Goal: Task Accomplishment & Management: Use online tool/utility

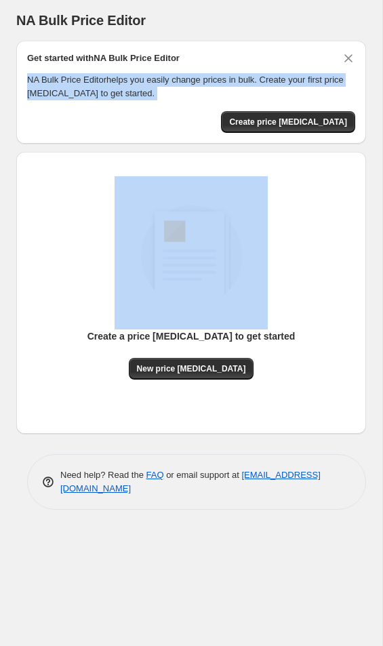
click at [299, 125] on span "Create price [MEDICAL_DATA]" at bounding box center [288, 122] width 118 height 11
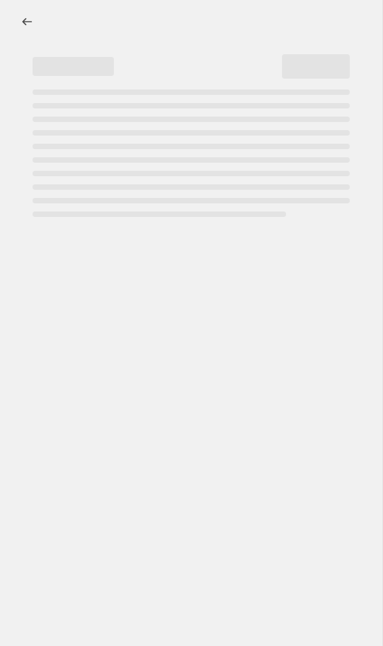
select select "percentage"
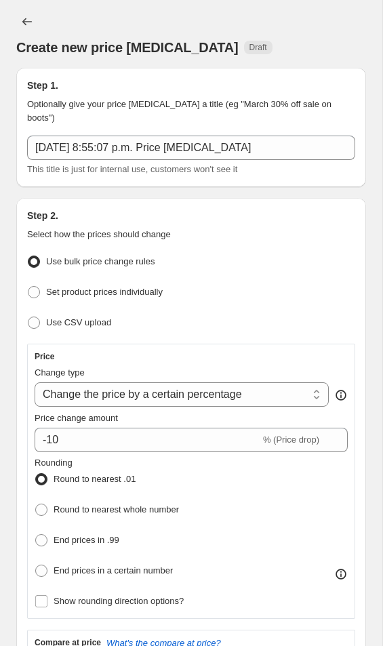
click at [295, 406] on select "Change the price to a certain amount Change the price by a certain amount Chang…" at bounding box center [182, 394] width 294 height 24
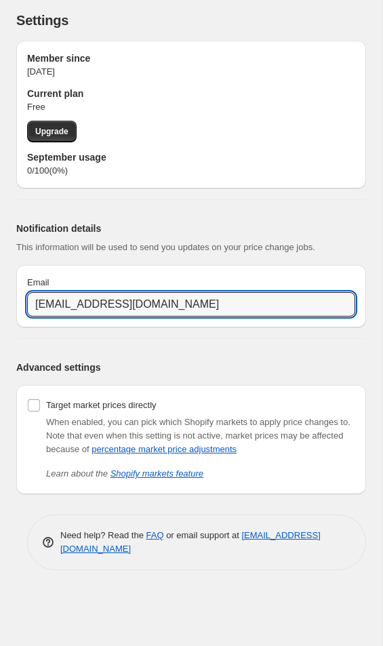
click at [186, 312] on input "[EMAIL_ADDRESS][DOMAIN_NAME]" at bounding box center [191, 304] width 328 height 24
type input "de"
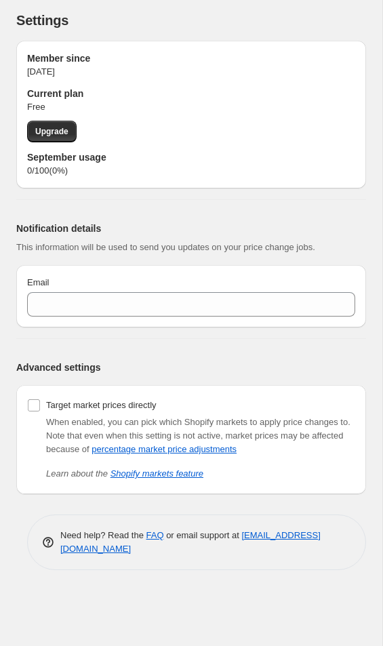
type input "[EMAIL_ADDRESS][DOMAIN_NAME]"
click at [67, 127] on span "Upgrade" at bounding box center [51, 131] width 33 height 11
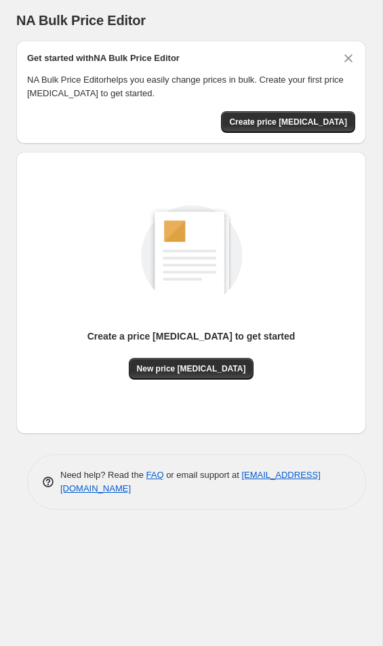
click at [291, 117] on button "Create price [MEDICAL_DATA]" at bounding box center [288, 122] width 134 height 22
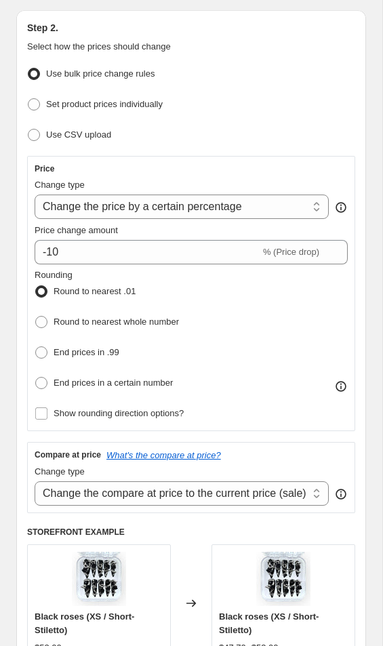
scroll to position [188, 0]
click at [295, 501] on select "Change the compare at price to the current price (sale) Change the compare at p…" at bounding box center [182, 492] width 294 height 24
click at [34, 30] on h2 "Step 2." at bounding box center [191, 27] width 328 height 14
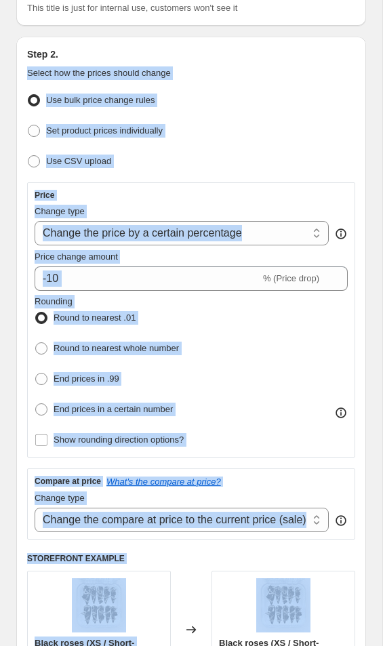
scroll to position [157, 0]
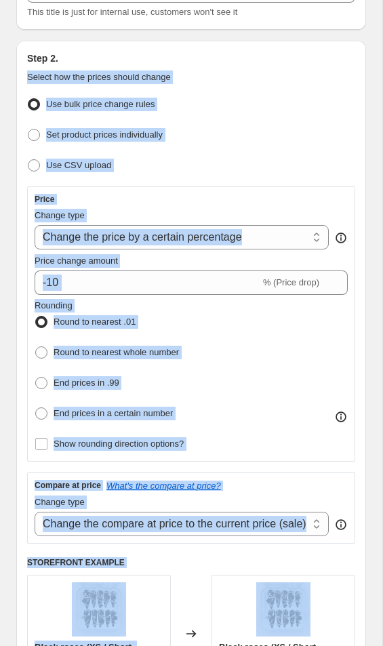
click at [180, 58] on h2 "Step 2." at bounding box center [191, 58] width 328 height 14
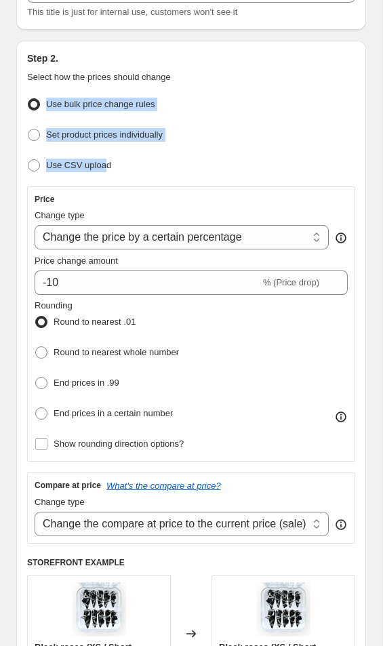
click at [222, 148] on ul "Use bulk price change rules Set product prices individually Use CSV upload" at bounding box center [191, 135] width 328 height 81
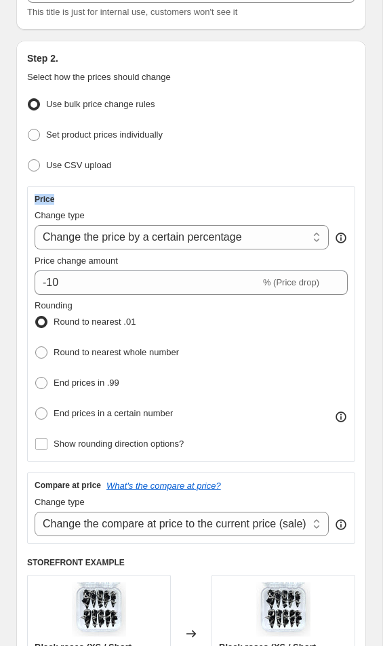
click at [298, 205] on div "Price Change type Change the price to a certain amount Change the price by a ce…" at bounding box center [191, 324] width 313 height 260
click at [297, 242] on select "Change the price to a certain amount Change the price by a certain amount Chang…" at bounding box center [182, 237] width 294 height 24
click at [47, 239] on select "Change the price to a certain amount Change the price by a certain amount Chang…" at bounding box center [182, 237] width 294 height 24
click at [42, 199] on h3 "Price" at bounding box center [45, 199] width 20 height 11
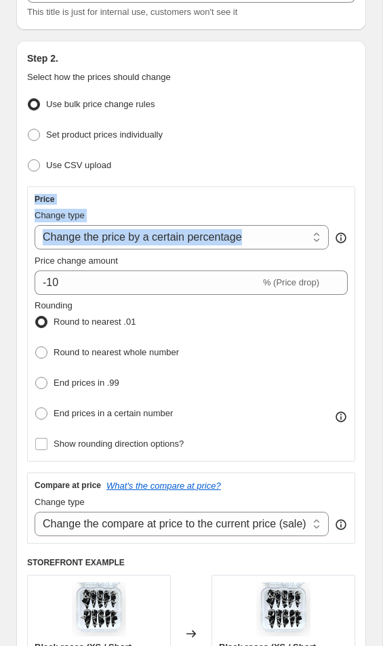
click at [359, 318] on div "Step 2. Select how the prices should change Use bulk price change rules Set pro…" at bounding box center [191, 411] width 350 height 740
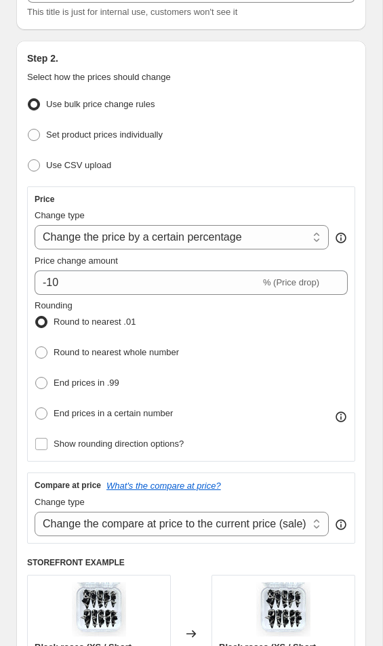
click at [298, 235] on select "Change the price to a certain amount Change the price by a certain amount Chang…" at bounding box center [182, 237] width 294 height 24
select select "to"
type input "80.00"
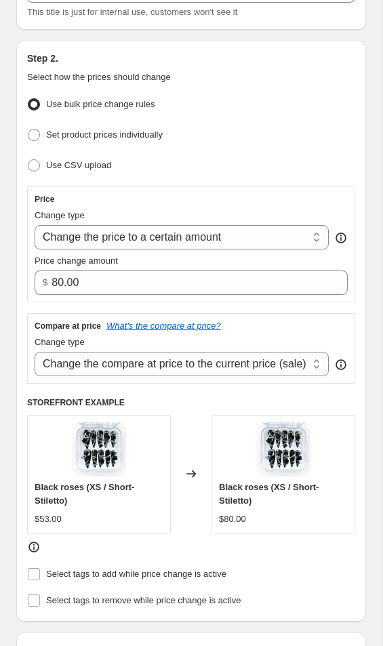
click at [51, 243] on select "Change the price to a certain amount Change the price by a certain amount Chang…" at bounding box center [182, 237] width 294 height 24
click at [116, 248] on select "Change the price to a certain amount Change the price by a certain amount Chang…" at bounding box center [182, 237] width 294 height 24
click at [155, 239] on select "Change the price to a certain amount Change the price by a certain amount Chang…" at bounding box center [182, 237] width 294 height 24
select select "by"
type input "-10.00"
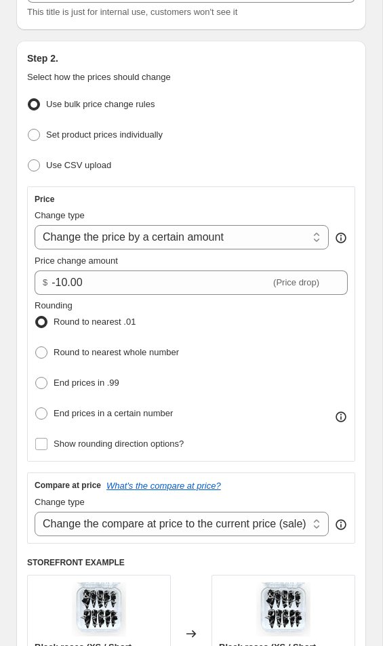
click at [206, 242] on select "Change the price to a certain amount Change the price by a certain amount Chang…" at bounding box center [182, 237] width 294 height 24
select select "percentage"
type input "-15"
click at [172, 238] on select "Change the price to a certain amount Change the price by a certain amount Chang…" at bounding box center [182, 237] width 294 height 24
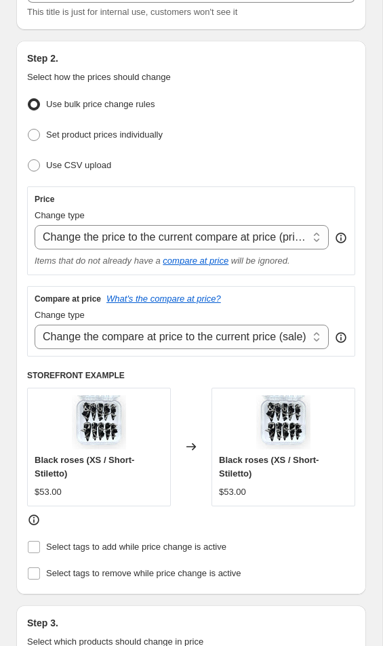
click at [190, 240] on select "Change the price to a certain amount Change the price by a certain amount Chang…" at bounding box center [182, 237] width 294 height 24
select select "bcap"
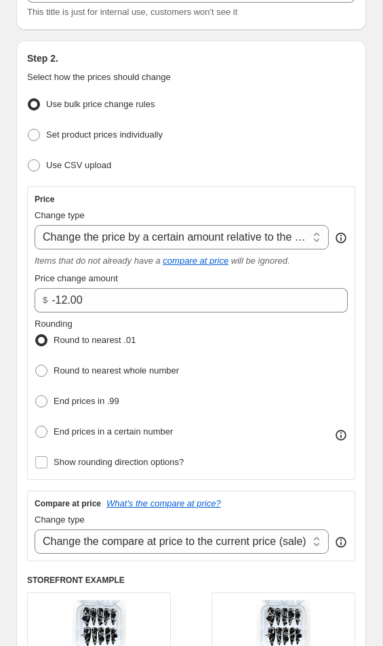
click at [211, 261] on icon "compare at price" at bounding box center [196, 260] width 66 height 10
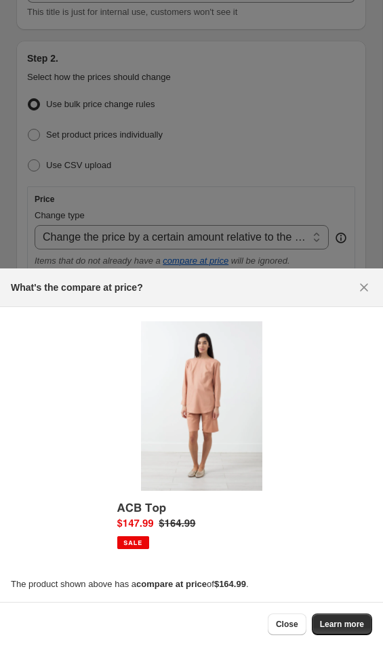
click at [368, 289] on icon "Close" at bounding box center [364, 287] width 14 height 14
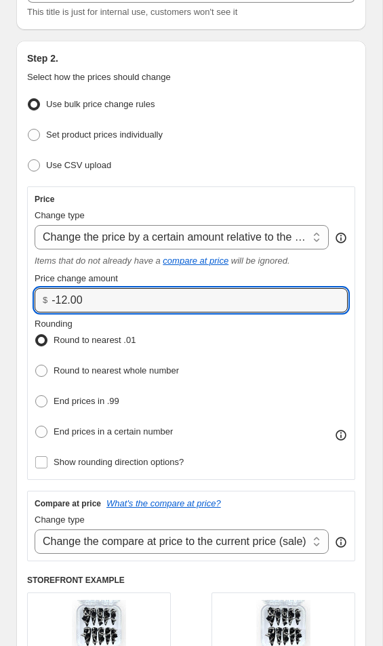
click at [287, 305] on input "-12.00" at bounding box center [189, 300] width 276 height 24
click at [341, 297] on icon at bounding box center [338, 296] width 14 height 14
type input "-1"
click at [285, 238] on select "Change the price to a certain amount Change the price by a certain amount Chang…" at bounding box center [182, 237] width 294 height 24
type input "0.00"
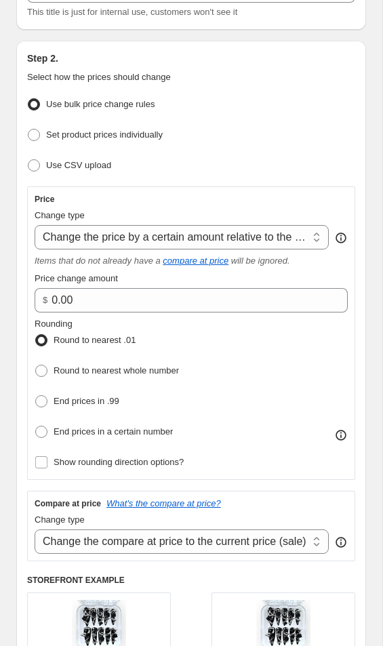
click at [257, 233] on select "Change the price to a certain amount Change the price by a certain amount Chang…" at bounding box center [182, 237] width 294 height 24
select select "by"
type input "-10.00"
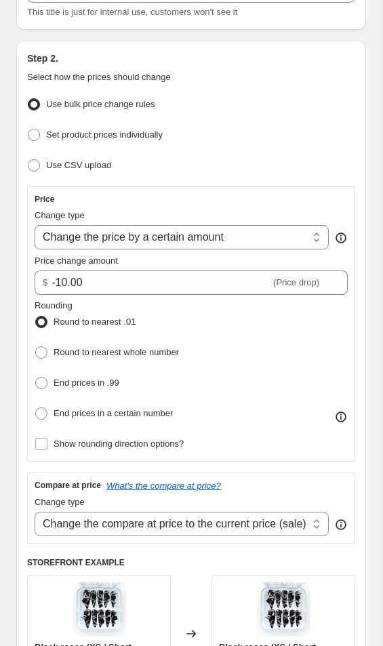
click at [276, 284] on span "(Price drop)" at bounding box center [296, 282] width 46 height 10
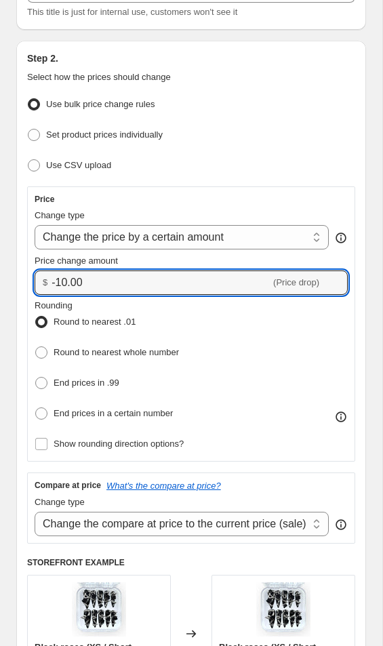
click at [77, 278] on input "-10.00" at bounding box center [160, 282] width 219 height 24
click at [165, 326] on div "Round to nearest .01" at bounding box center [107, 322] width 144 height 20
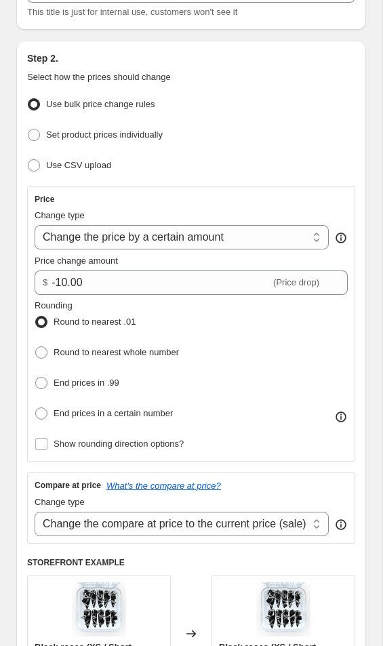
click at [206, 230] on select "Change the price to a certain amount Change the price by a certain amount Chang…" at bounding box center [182, 237] width 294 height 24
click at [43, 357] on span at bounding box center [41, 352] width 12 height 12
click at [36, 347] on input "Round to nearest whole number" at bounding box center [35, 346] width 1 height 1
radio input "true"
click at [47, 319] on span at bounding box center [41, 322] width 12 height 12
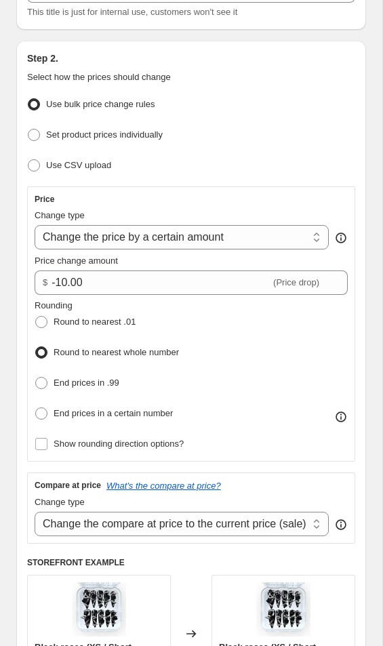
click at [36, 316] on input "Round to nearest .01" at bounding box center [35, 316] width 1 height 1
radio input "true"
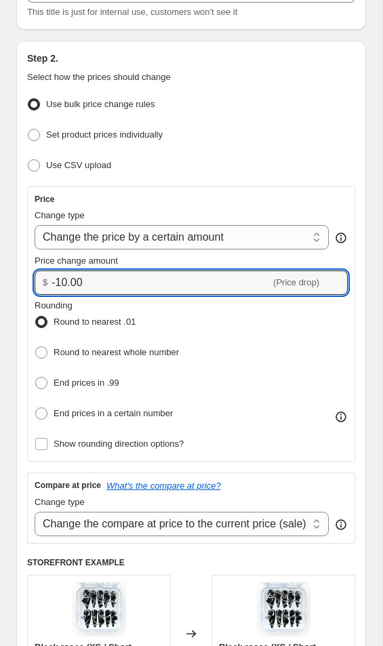
click at [60, 289] on input "-10.00" at bounding box center [160, 282] width 219 height 24
click at [60, 288] on input "-10.00" at bounding box center [160, 282] width 219 height 24
click at [127, 277] on input "-10.00" at bounding box center [160, 282] width 219 height 24
click at [126, 285] on input "-10.00" at bounding box center [160, 282] width 219 height 24
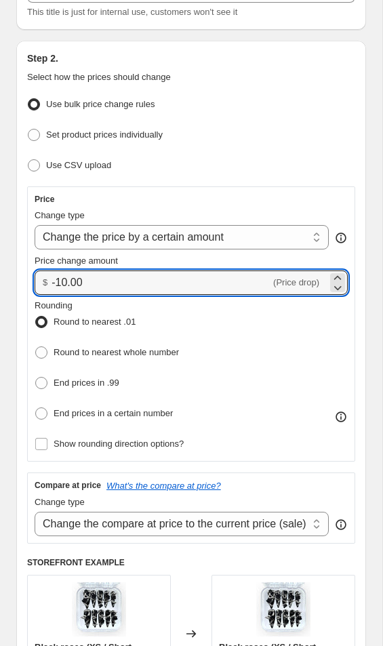
click at [293, 280] on span "(Price drop)" at bounding box center [296, 282] width 46 height 10
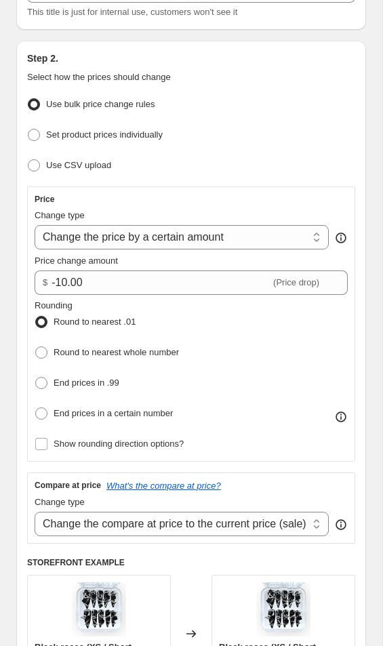
click at [296, 282] on span "(Price drop)" at bounding box center [296, 282] width 46 height 10
click at [297, 281] on span "(Price drop)" at bounding box center [296, 282] width 46 height 10
click at [239, 240] on select "Change the price to a certain amount Change the price by a certain amount Chang…" at bounding box center [182, 237] width 294 height 24
select select "percentage"
type input "-15"
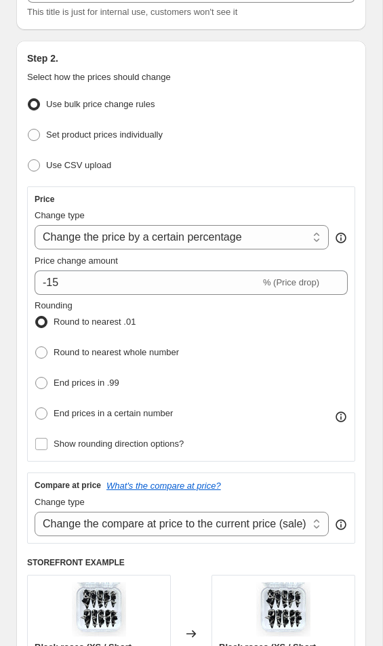
click at [285, 242] on select "Change the price to a certain amount Change the price by a certain amount Chang…" at bounding box center [182, 237] width 294 height 24
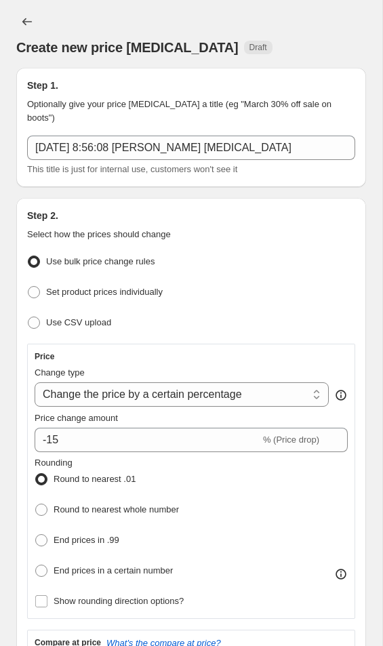
scroll to position [0, 0]
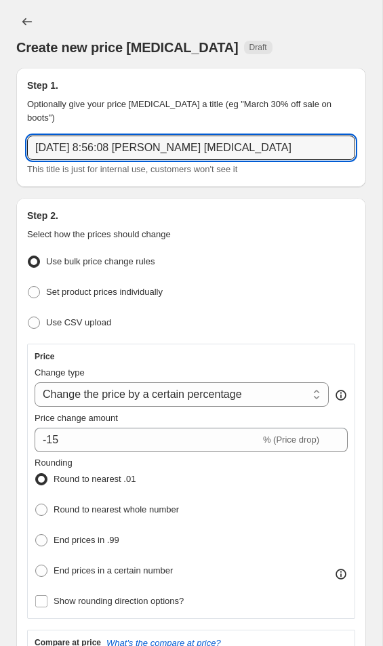
click at [272, 147] on input "[DATE] 8:56:08 [PERSON_NAME] [MEDICAL_DATA]" at bounding box center [191, 147] width 328 height 24
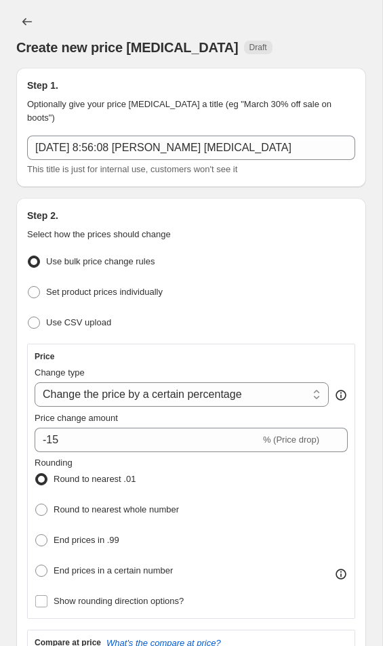
click at [215, 402] on select "Change the price to a certain amount Change the price by a certain amount Chang…" at bounding box center [182, 394] width 294 height 24
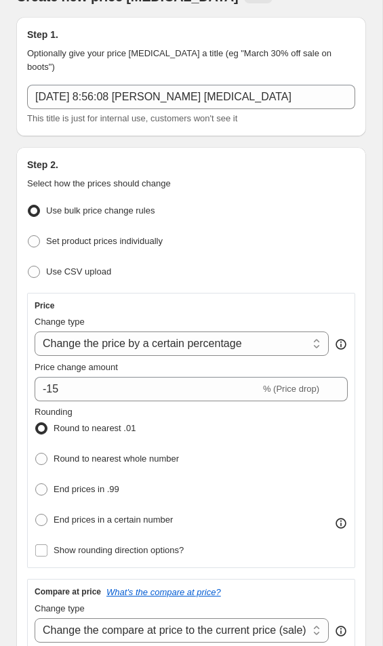
scroll to position [49, 0]
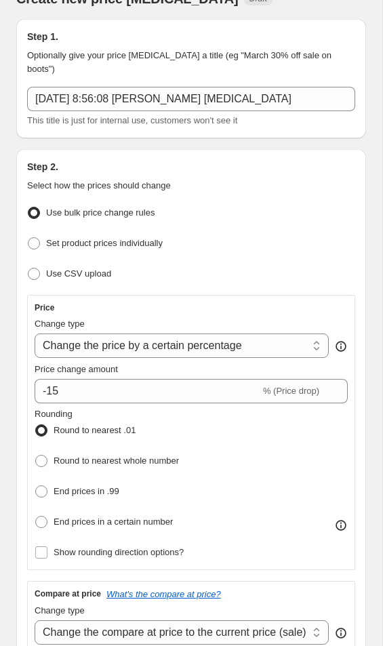
click at [87, 350] on select "Change the price to a certain amount Change the price by a certain amount Chang…" at bounding box center [182, 345] width 294 height 24
select select "bcap"
type input "-12.00"
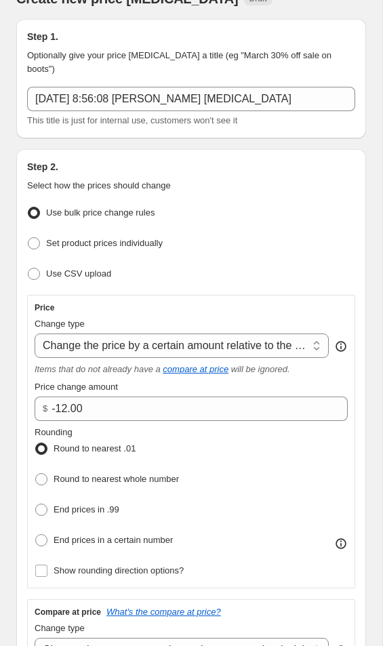
click at [91, 355] on select "Change the price to a certain amount Change the price by a certain amount Chang…" at bounding box center [182, 345] width 294 height 24
click at [75, 356] on select "Change the price to a certain amount Change the price by a certain amount Chang…" at bounding box center [182, 345] width 294 height 24
click at [91, 348] on select "Change the price to a certain amount Change the price by a certain amount Chang…" at bounding box center [182, 345] width 294 height 24
click at [126, 354] on select "Change the price to a certain amount Change the price by a certain amount Chang…" at bounding box center [182, 345] width 294 height 24
select select "percentage"
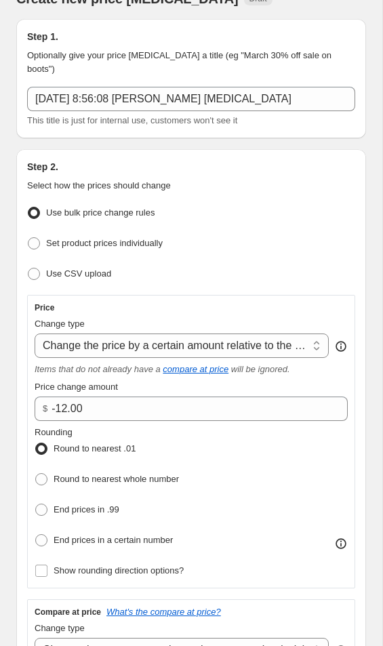
type input "-15"
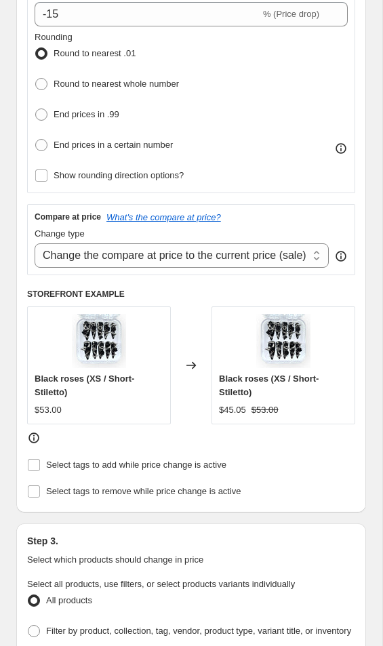
scroll to position [427, 0]
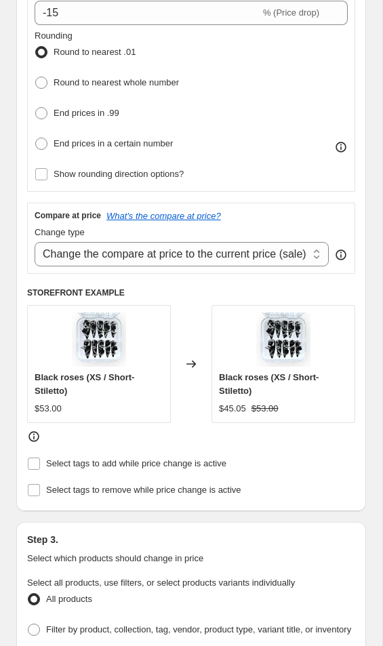
click at [308, 252] on select "Change the compare at price to the current price (sale) Change the compare at p…" at bounding box center [182, 254] width 294 height 24
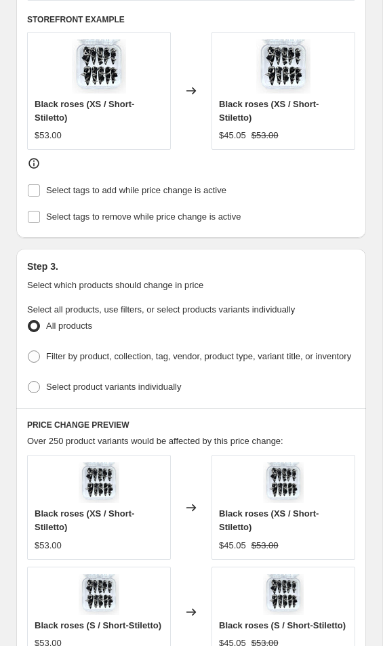
scroll to position [700, 0]
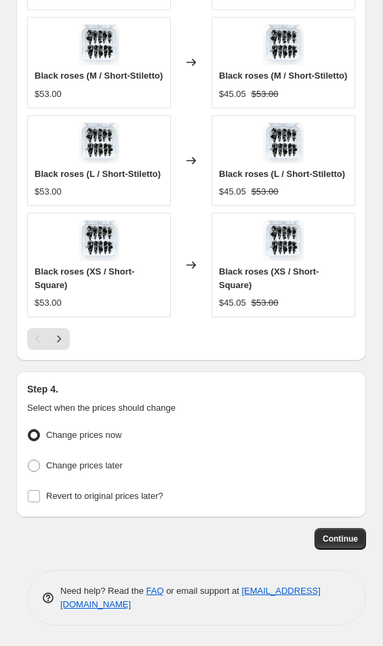
click at [60, 332] on icon "Next" at bounding box center [59, 339] width 14 height 14
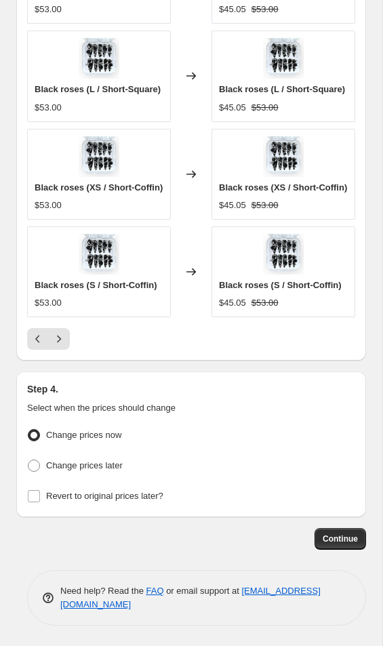
click at [60, 343] on icon "Next" at bounding box center [59, 338] width 4 height 7
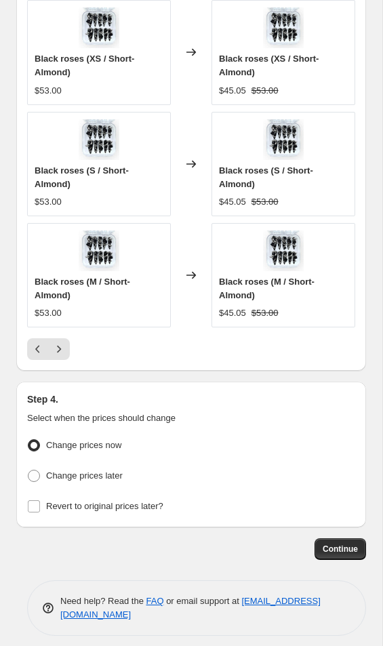
click at [43, 485] on label "Change prices later" at bounding box center [75, 475] width 96 height 19
click at [28, 470] on input "Change prices later" at bounding box center [28, 469] width 1 height 1
radio input "true"
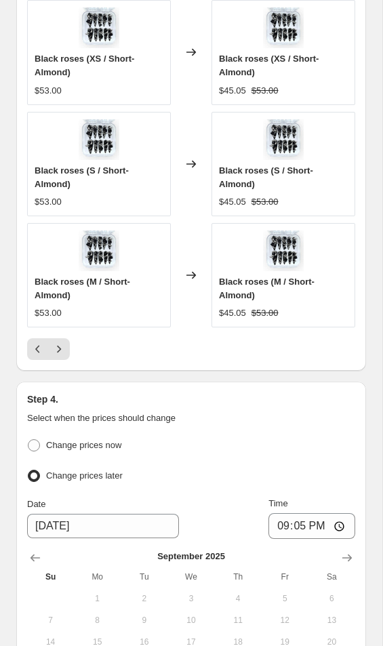
click at [35, 485] on label "Change prices later" at bounding box center [75, 475] width 96 height 19
click at [28, 470] on input "Change prices later" at bounding box center [28, 469] width 1 height 1
click at [148, 486] on div "Change prices later" at bounding box center [191, 476] width 328 height 20
click at [34, 451] on span at bounding box center [34, 445] width 12 height 12
click at [28, 440] on input "Change prices now" at bounding box center [28, 439] width 1 height 1
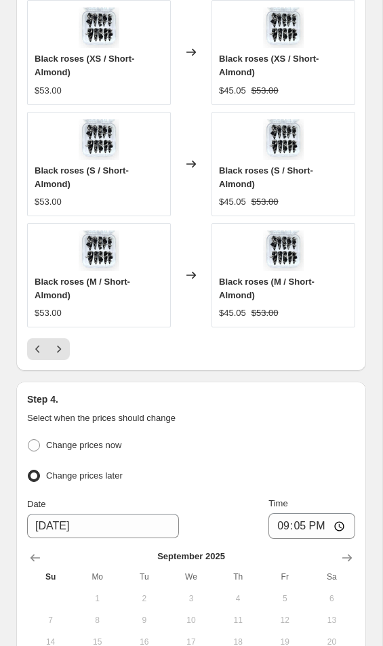
radio input "true"
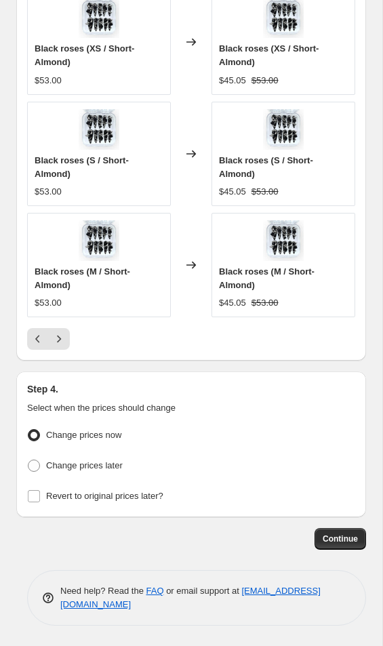
scroll to position [1404, 0]
click at [60, 331] on button "Next" at bounding box center [59, 339] width 22 height 22
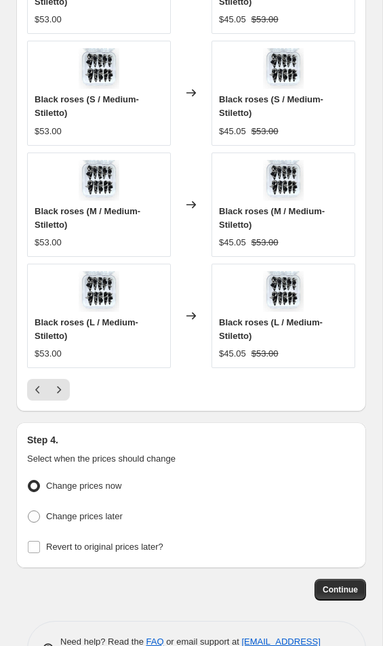
click at [57, 396] on icon "Next" at bounding box center [59, 390] width 14 height 14
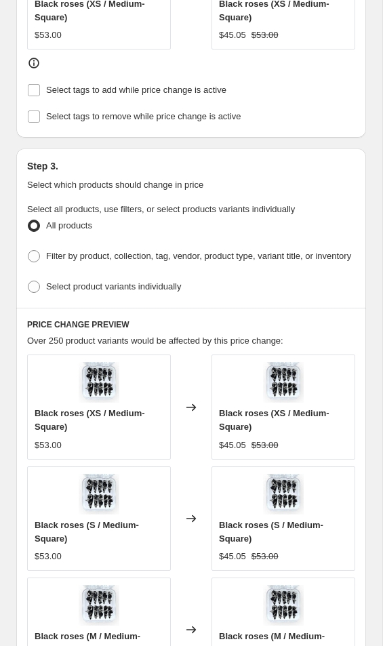
scroll to position [799, 0]
click at [29, 297] on label "Select product variants individually" at bounding box center [104, 287] width 154 height 19
click at [28, 282] on input "Select product variants individually" at bounding box center [28, 281] width 1 height 1
radio input "true"
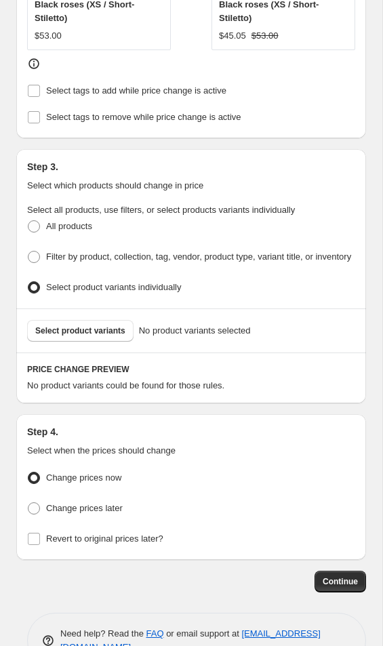
click at [186, 337] on span "No product variants selected" at bounding box center [195, 331] width 112 height 14
click at [116, 336] on span "Select product variants" at bounding box center [80, 330] width 90 height 11
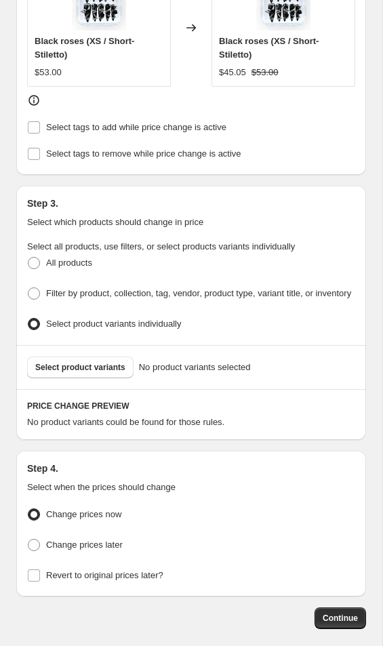
scroll to position [761, 0]
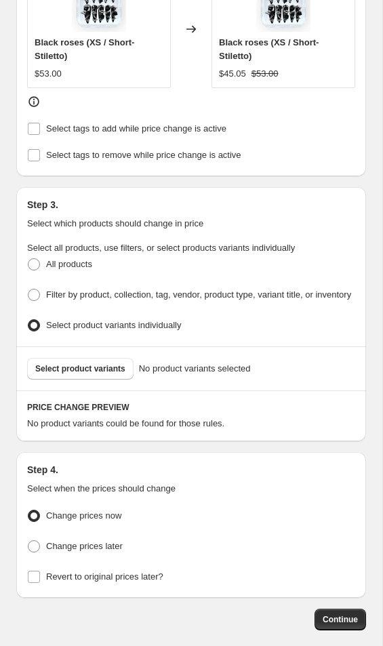
click at [49, 259] on span "All products" at bounding box center [69, 264] width 46 height 10
click at [28, 259] on input "All products" at bounding box center [28, 258] width 1 height 1
radio input "true"
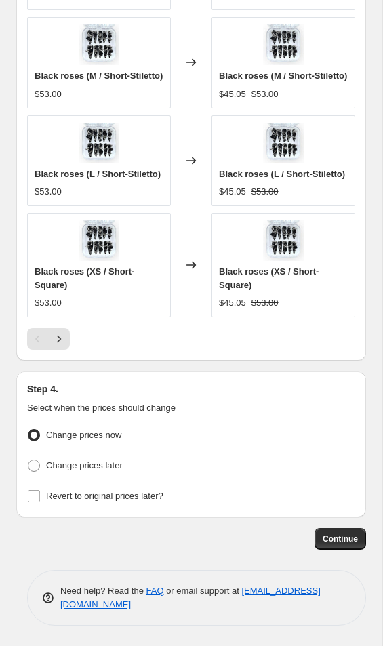
scroll to position [1418, 0]
click at [353, 530] on button "Continue" at bounding box center [339, 539] width 51 height 22
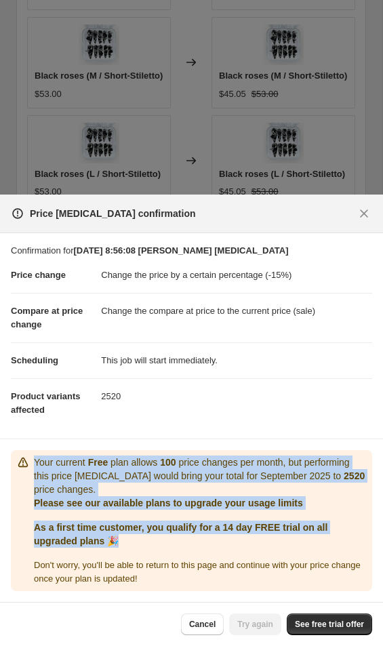
click at [195, 628] on span "Cancel" at bounding box center [202, 624] width 26 height 11
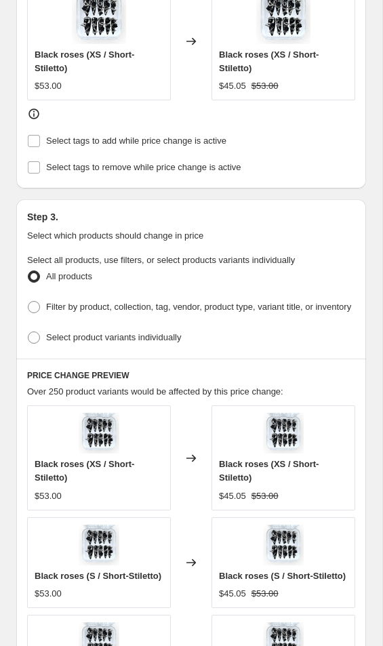
scroll to position [750, 0]
click at [39, 346] on label "Select product variants individually" at bounding box center [104, 336] width 154 height 19
click at [28, 331] on input "Select product variants individually" at bounding box center [28, 331] width 1 height 1
radio input "true"
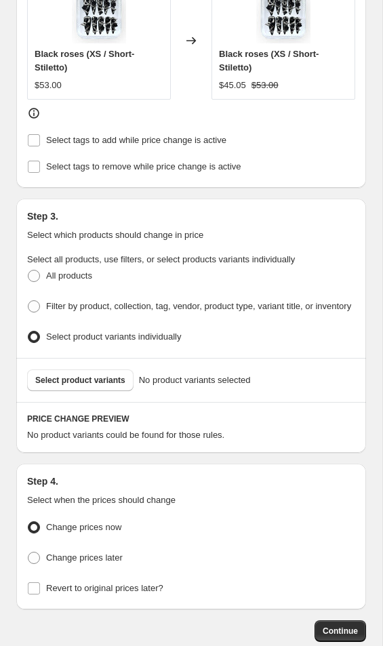
click at [111, 385] on span "Select product variants" at bounding box center [80, 380] width 90 height 11
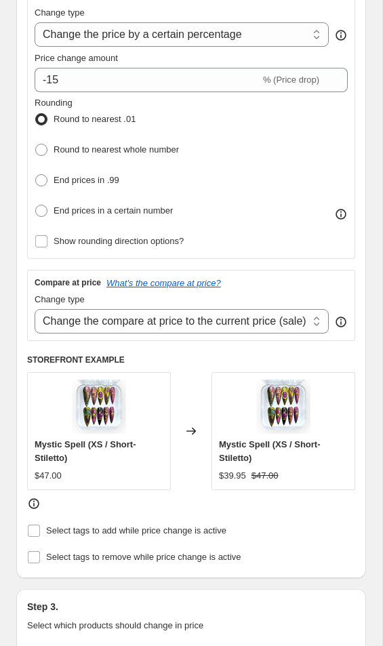
scroll to position [356, 0]
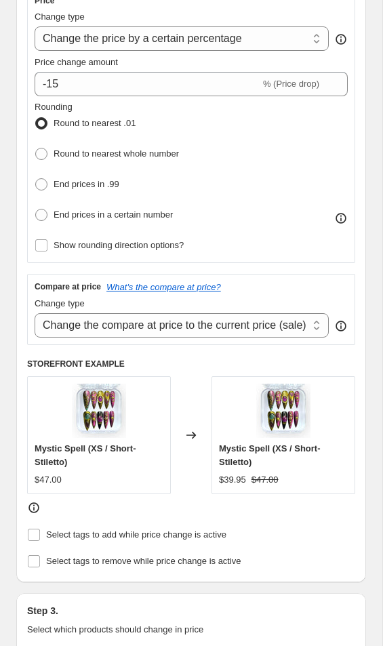
click at [310, 331] on select "Change the compare at price to the current price (sale) Change the compare at p…" at bounding box center [182, 325] width 294 height 24
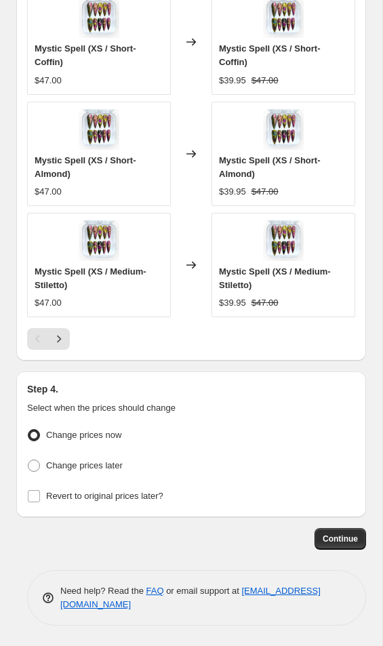
scroll to position [1462, 0]
click at [344, 528] on button "Continue" at bounding box center [339, 539] width 51 height 22
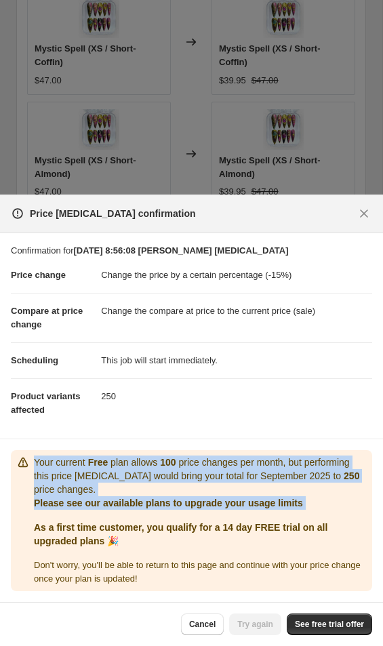
click at [357, 212] on icon "Close" at bounding box center [364, 214] width 14 height 14
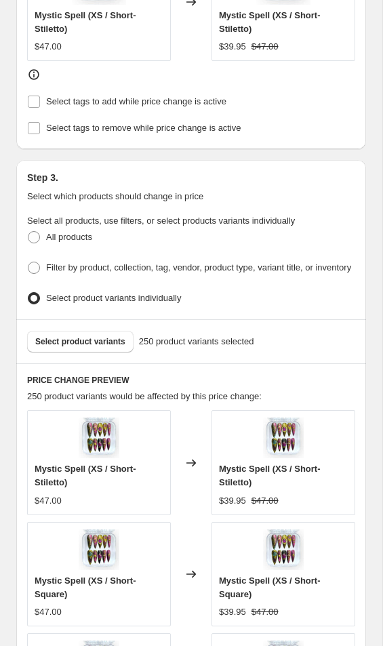
scroll to position [789, 0]
click at [34, 303] on span at bounding box center [34, 297] width 12 height 12
click at [28, 292] on input "Select product variants individually" at bounding box center [28, 291] width 1 height 1
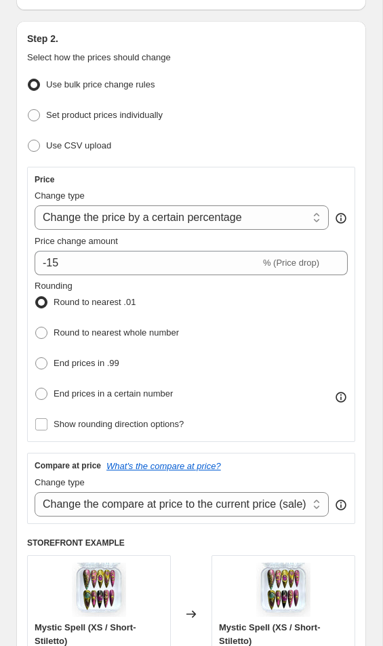
scroll to position [175, 0]
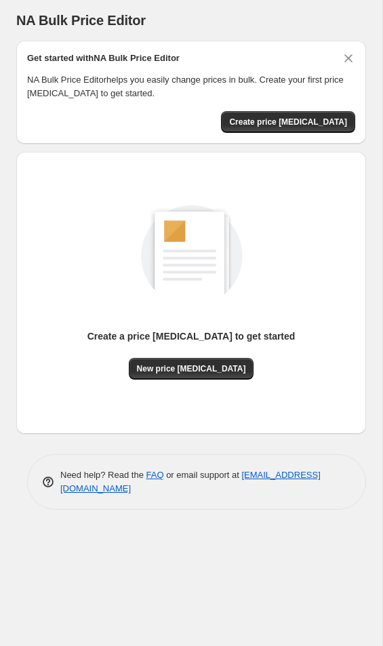
click at [220, 367] on span "New price [MEDICAL_DATA]" at bounding box center [191, 368] width 109 height 11
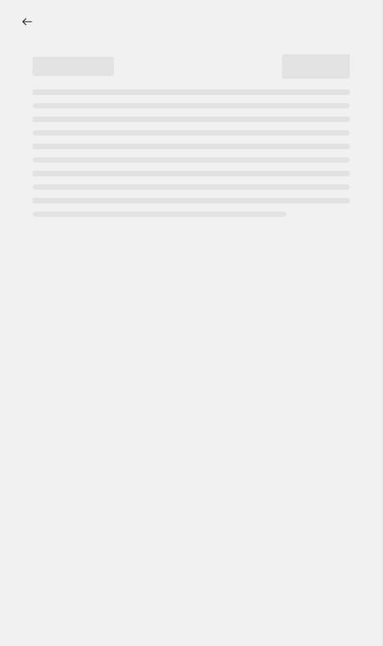
select select "percentage"
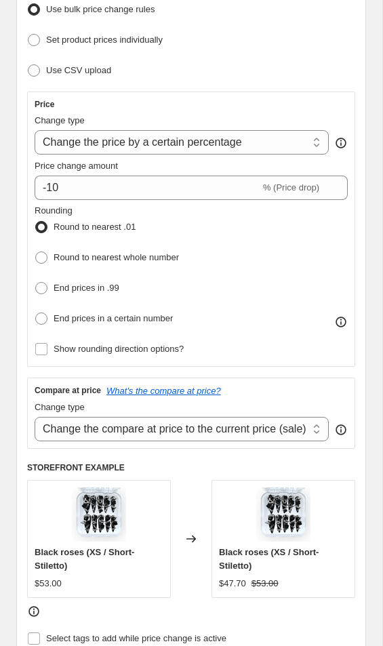
scroll to position [251, 0]
click at [259, 144] on select "Change the price to a certain amount Change the price by a certain amount Chang…" at bounding box center [182, 143] width 294 height 24
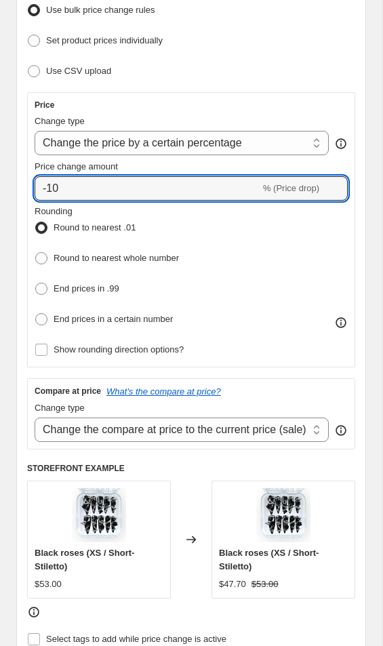
click at [123, 190] on input "-10" at bounding box center [148, 188] width 226 height 24
type input "-1"
type input "-15"
click at [364, 354] on div "Step 2. Select how the prices should change Use bulk price change rules Set pro…" at bounding box center [191, 316] width 350 height 740
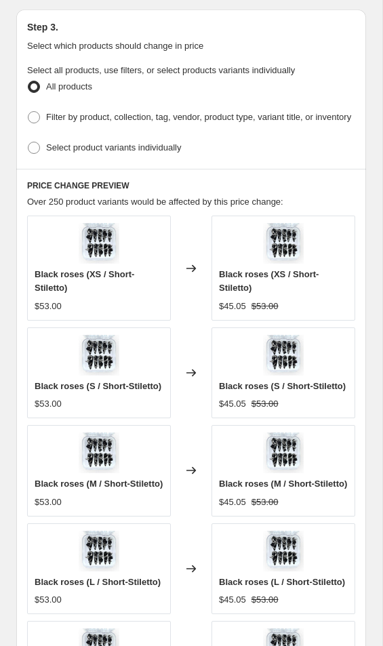
scroll to position [952, 0]
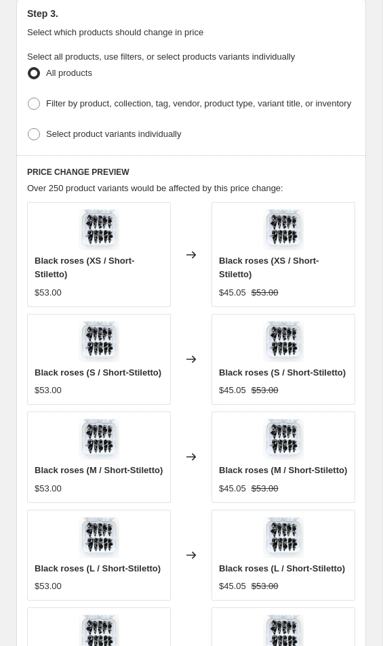
click at [45, 113] on label "Filter by product, collection, tag, vendor, product type, variant title, or inv…" at bounding box center [189, 103] width 324 height 19
click at [28, 98] on input "Filter by product, collection, tag, vendor, product type, variant title, or inv…" at bounding box center [28, 98] width 1 height 1
radio input "true"
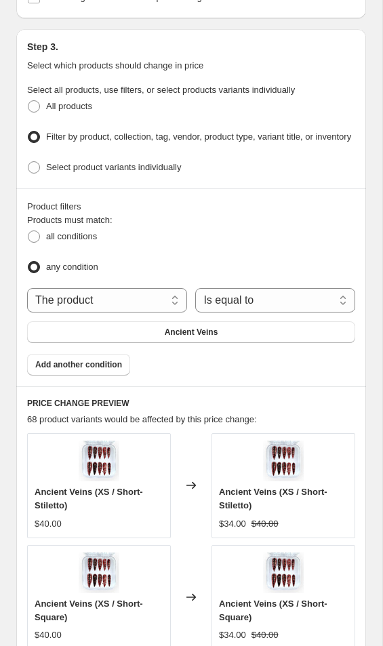
scroll to position [919, 0]
click at [40, 177] on label "Select product variants individually" at bounding box center [104, 168] width 154 height 19
click at [28, 163] on input "Select product variants individually" at bounding box center [28, 162] width 1 height 1
radio input "true"
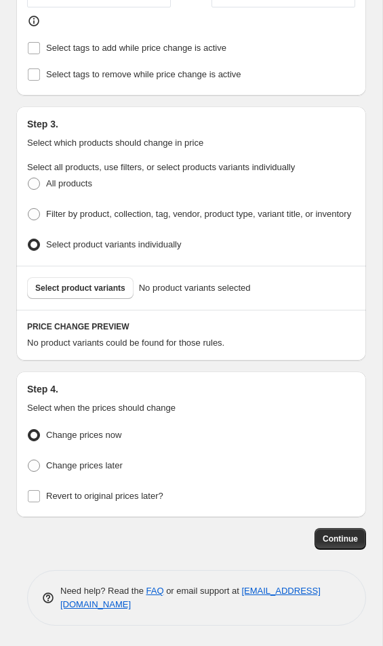
scroll to position [873, 0]
click at [103, 282] on span "Select product variants" at bounding box center [80, 287] width 90 height 11
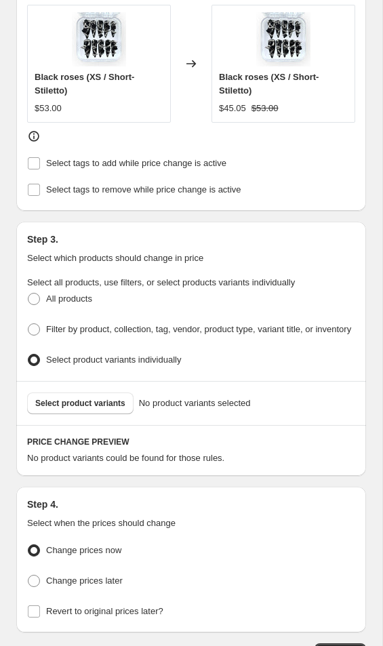
scroll to position [726, 0]
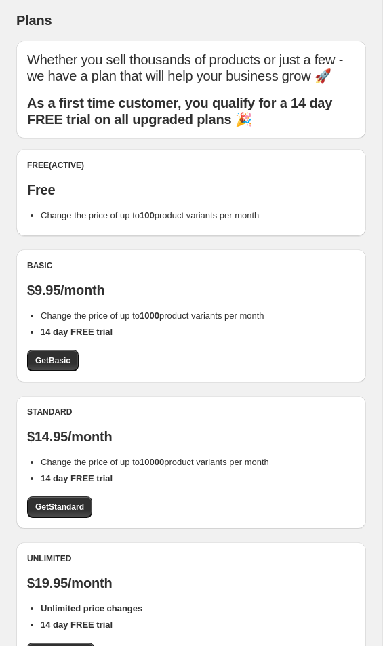
click at [58, 180] on div "Free (Active) Free Change the price of up to 100 product variants per month" at bounding box center [191, 191] width 328 height 62
click at [49, 179] on div "Free (Active) Free Change the price of up to 100 product variants per month" at bounding box center [191, 191] width 328 height 62
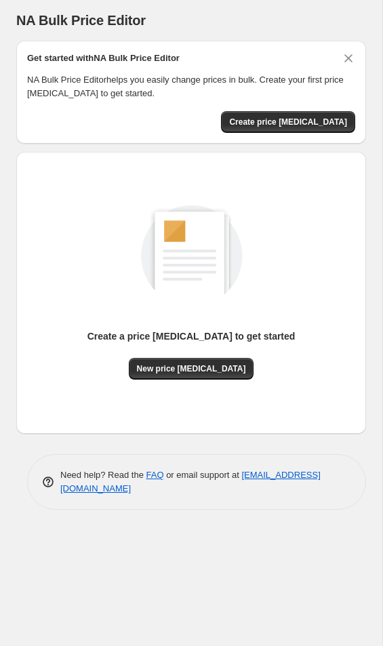
click at [313, 124] on span "Create price [MEDICAL_DATA]" at bounding box center [288, 122] width 118 height 11
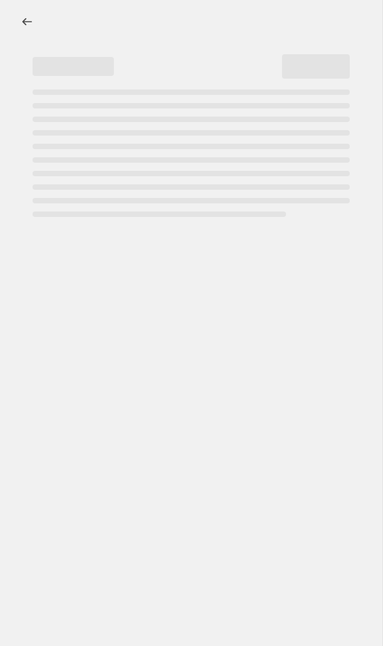
select select "percentage"
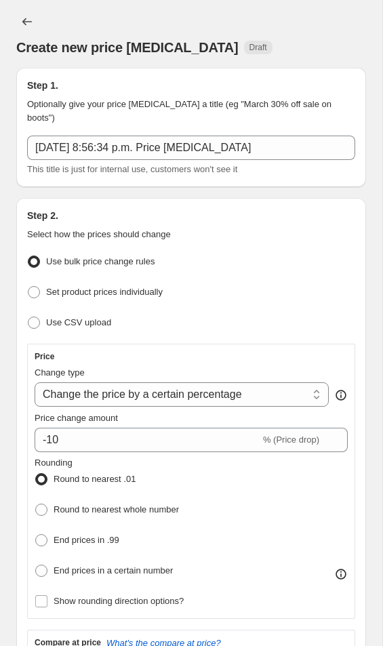
click at [46, 293] on span "Set product prices individually" at bounding box center [104, 292] width 117 height 10
click at [28, 287] on input "Set product prices individually" at bounding box center [28, 286] width 1 height 1
radio input "true"
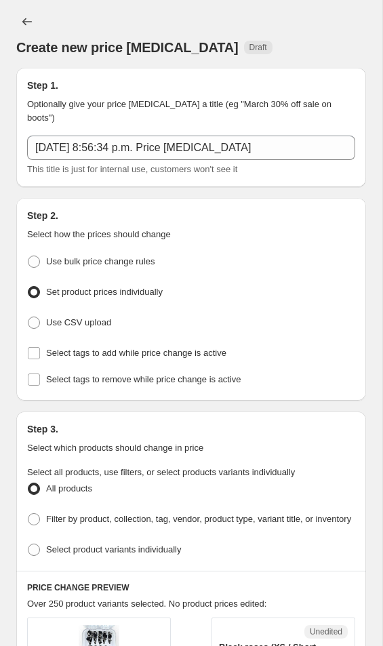
click at [31, 262] on span at bounding box center [34, 261] width 12 height 12
click at [28, 256] on input "Use bulk price change rules" at bounding box center [28, 255] width 1 height 1
radio input "true"
select select "percentage"
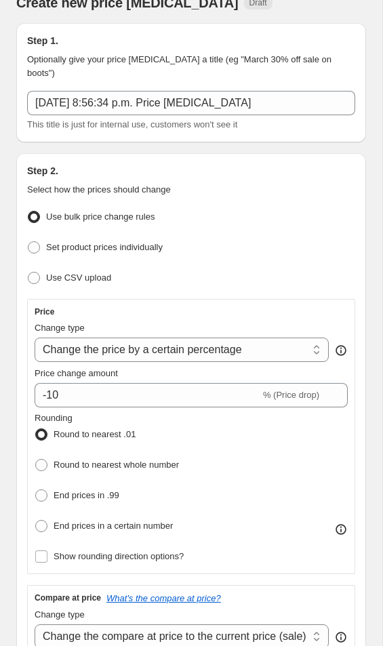
scroll to position [45, 0]
